Goal: Information Seeking & Learning: Learn about a topic

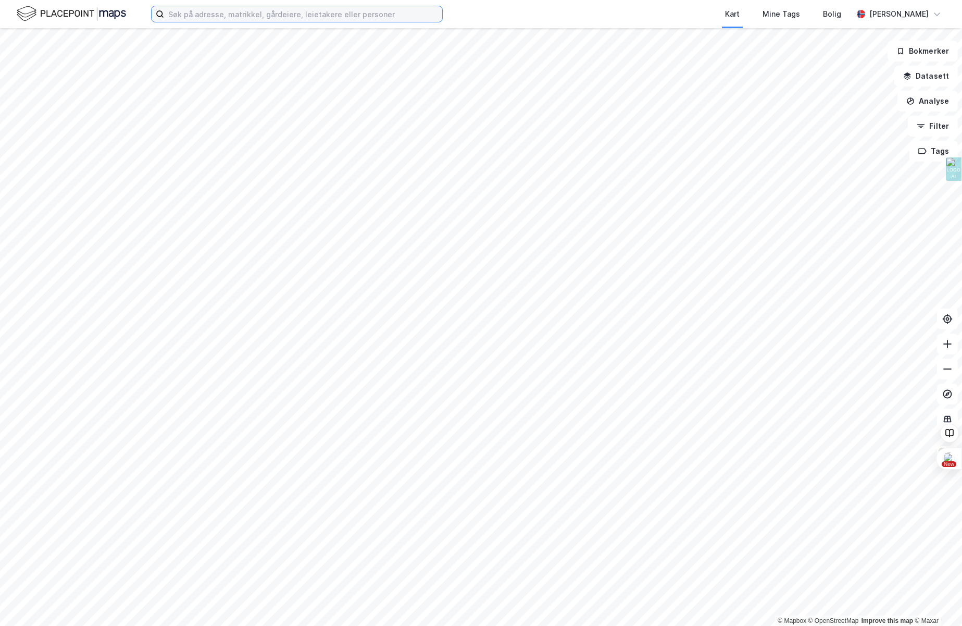
click at [214, 19] on input at bounding box center [303, 14] width 278 height 16
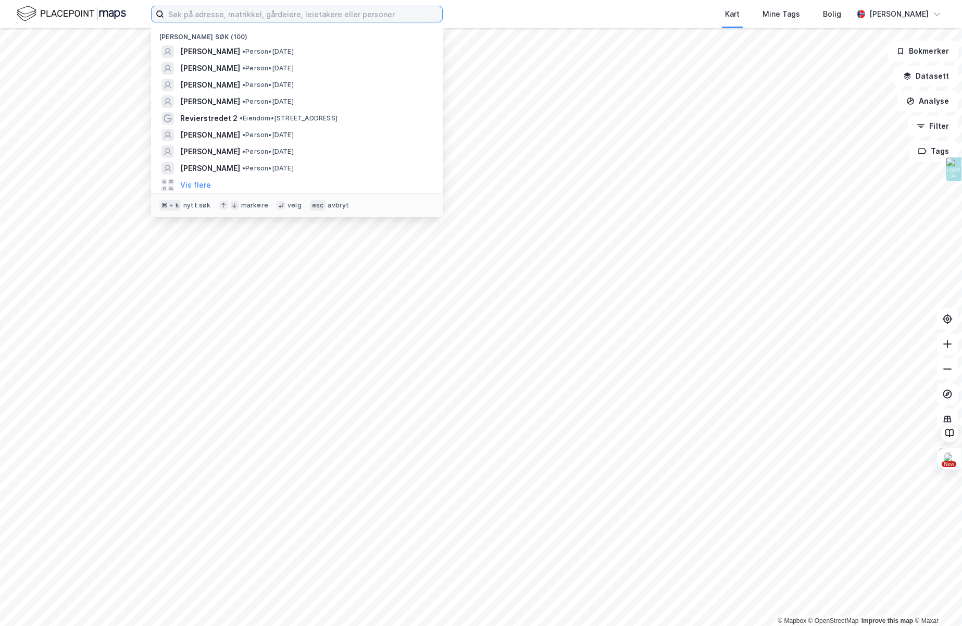
paste input "[STREET_ADDRESS]"
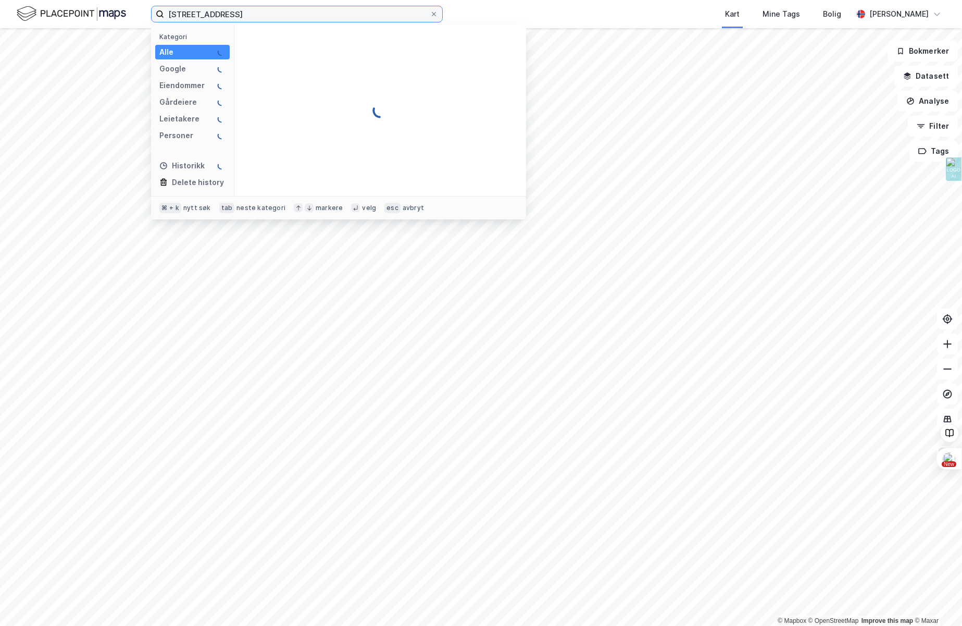
type input "[STREET_ADDRESS]"
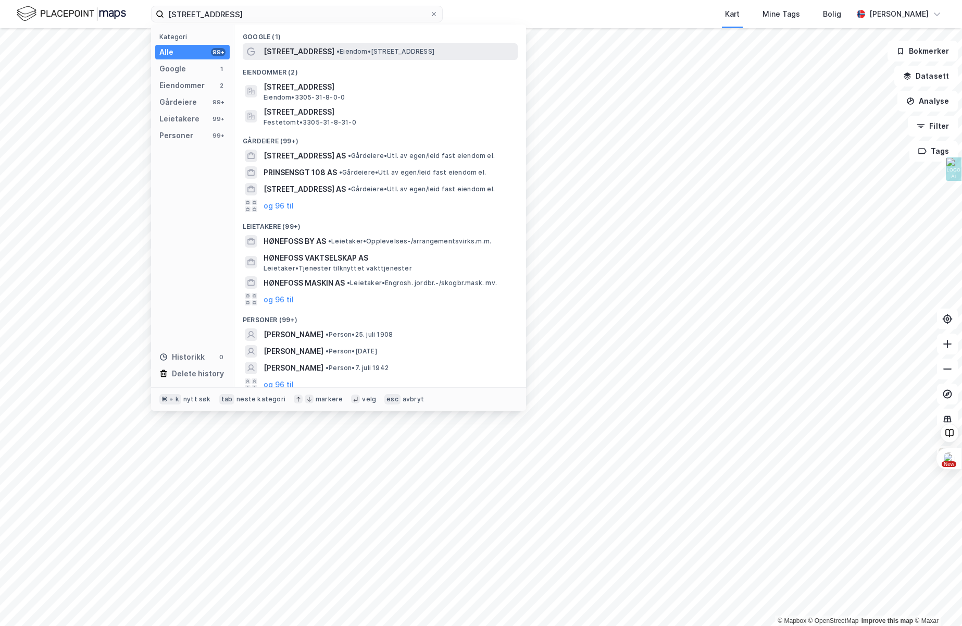
click at [322, 55] on span "[STREET_ADDRESS]" at bounding box center [299, 51] width 71 height 13
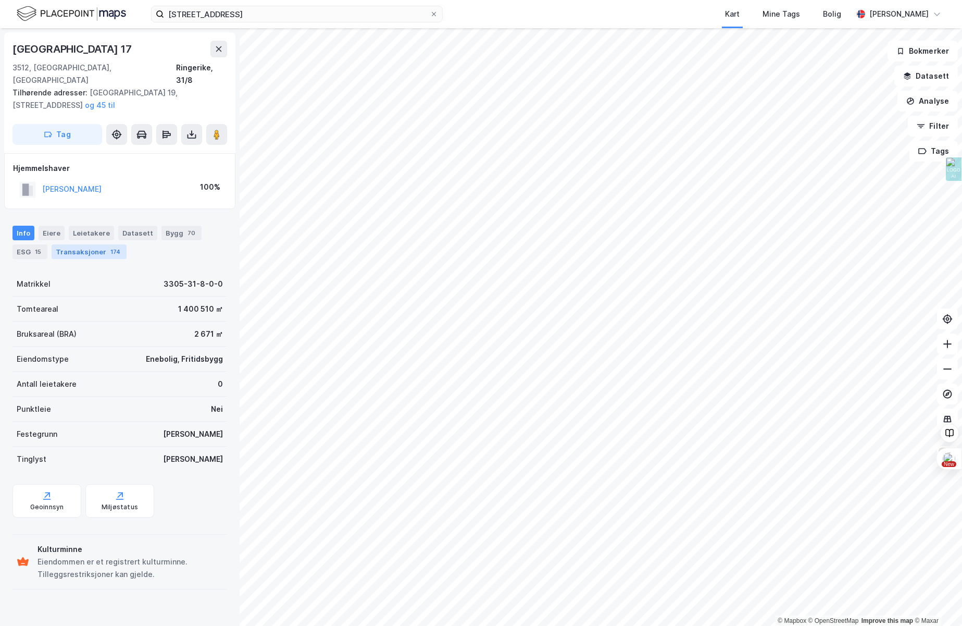
click at [67, 244] on div "Transaksjoner 174" at bounding box center [89, 251] width 75 height 15
